Goal: Task Accomplishment & Management: Use online tool/utility

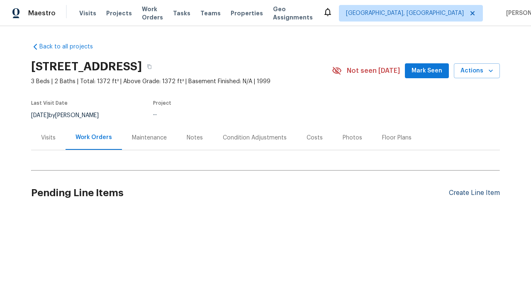
click at [474, 193] on div "Create Line Item" at bounding box center [473, 193] width 51 height 8
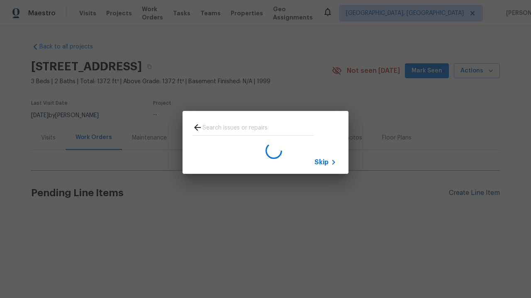
click at [321, 162] on span "Skip" at bounding box center [321, 162] width 14 height 8
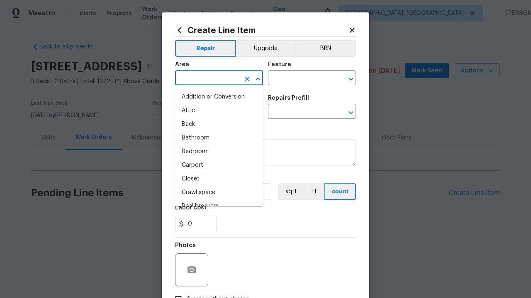
click at [219, 152] on li "Bedroom" at bounding box center [219, 152] width 88 height 14
type input "Bedroom"
type input "Flooring"
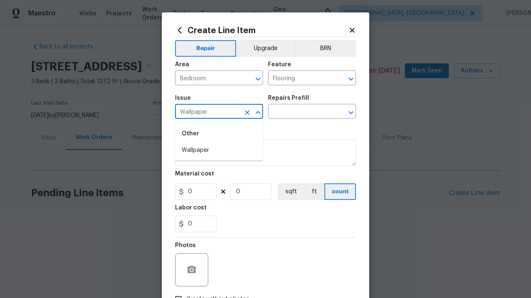
click at [219, 150] on li "Wallpaper" at bounding box center [219, 151] width 88 height 14
type input "Wallpaper"
type input "Remove"
